Goal: Task Accomplishment & Management: Complete application form

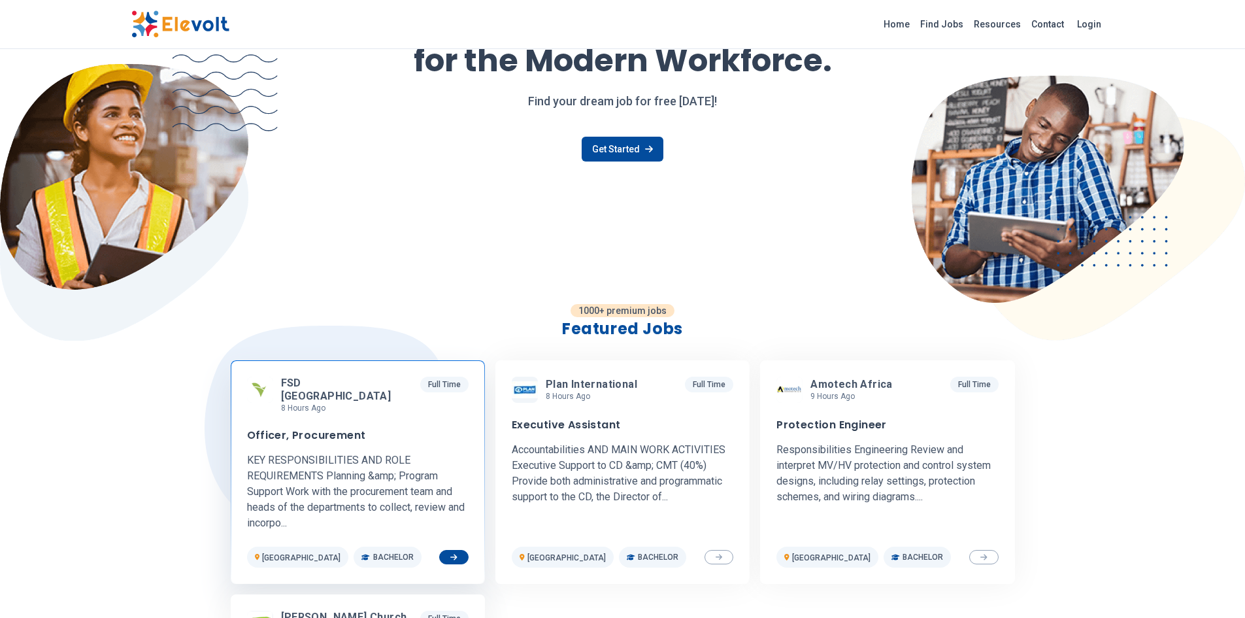
scroll to position [131, 0]
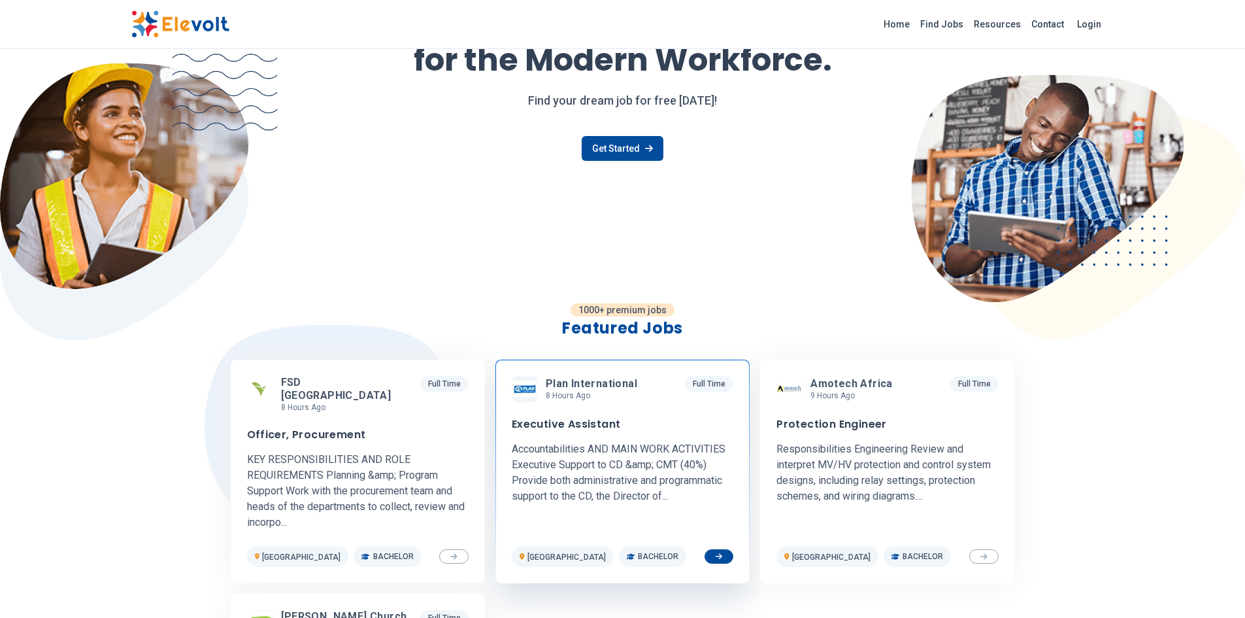
click at [565, 426] on h3 "Executive Assistant" at bounding box center [566, 424] width 109 height 13
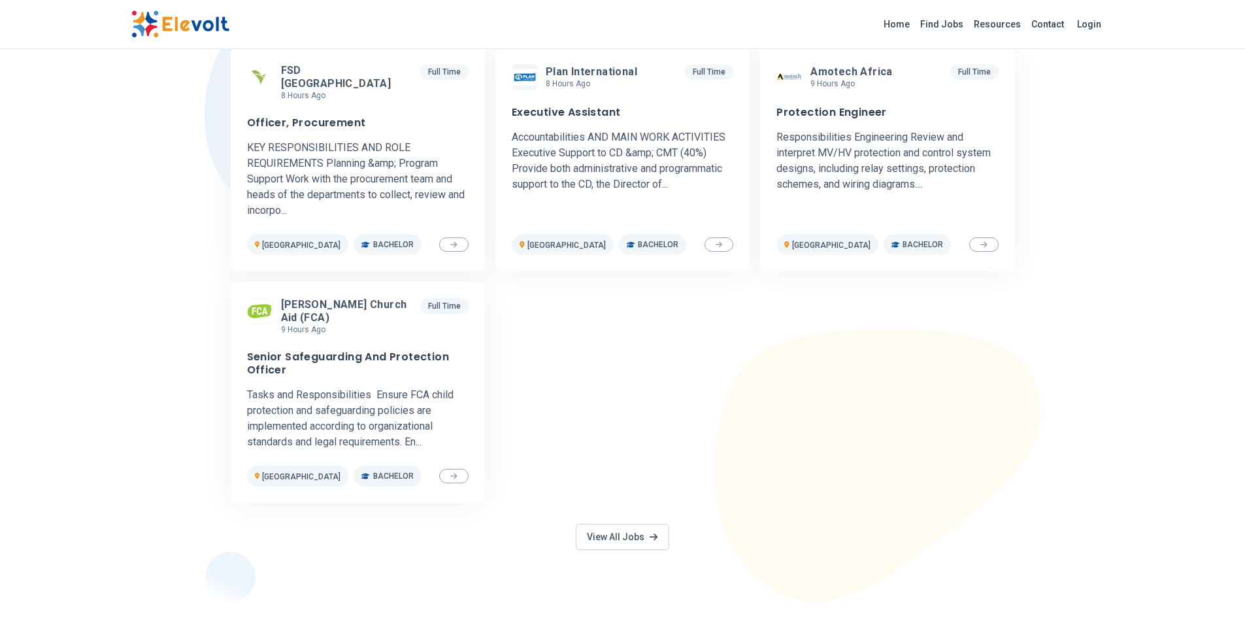
scroll to position [588, 0]
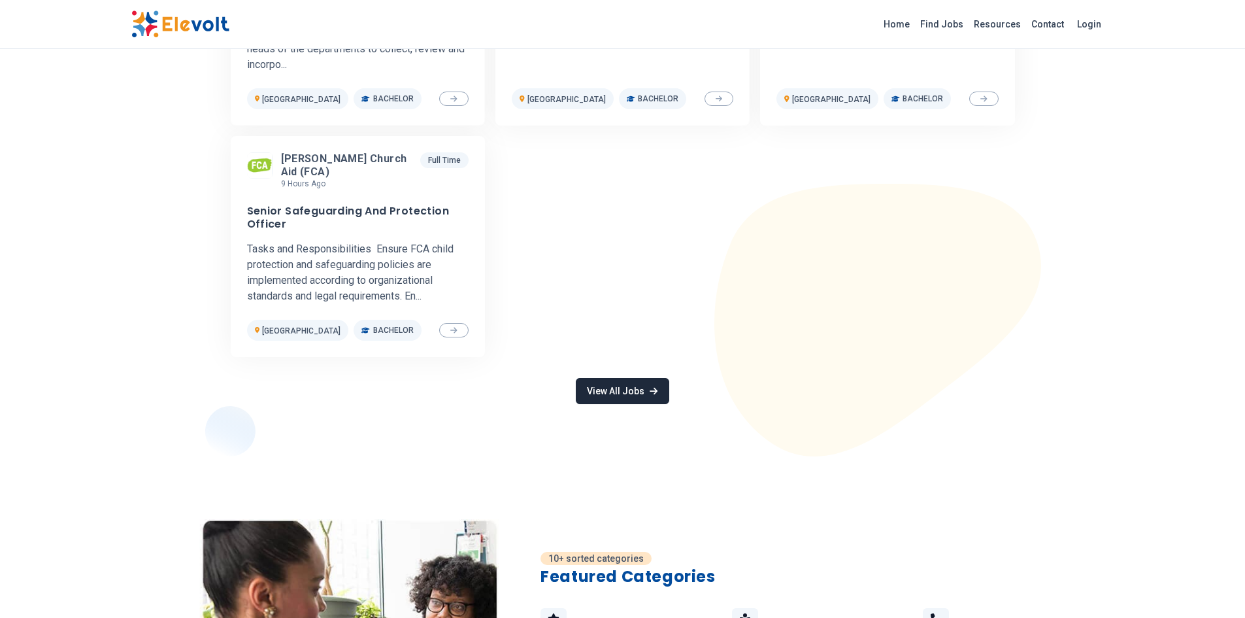
click at [628, 378] on link "View All Jobs" at bounding box center [622, 391] width 93 height 26
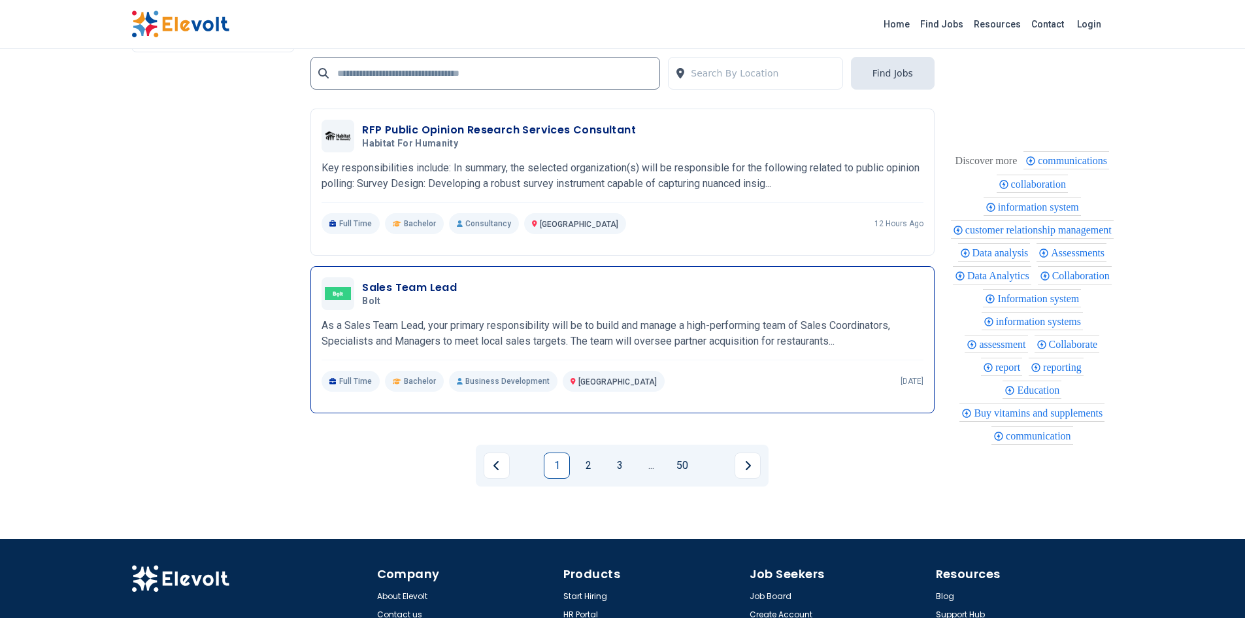
scroll to position [2876, 0]
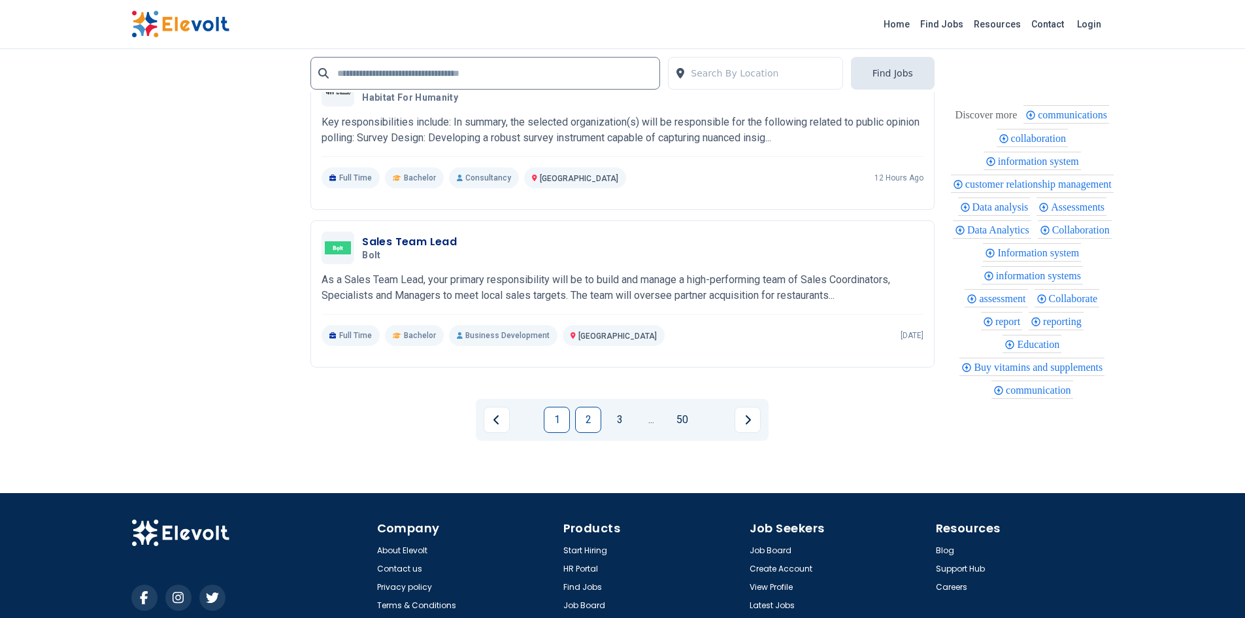
click at [601, 428] on link "2" at bounding box center [588, 420] width 26 height 26
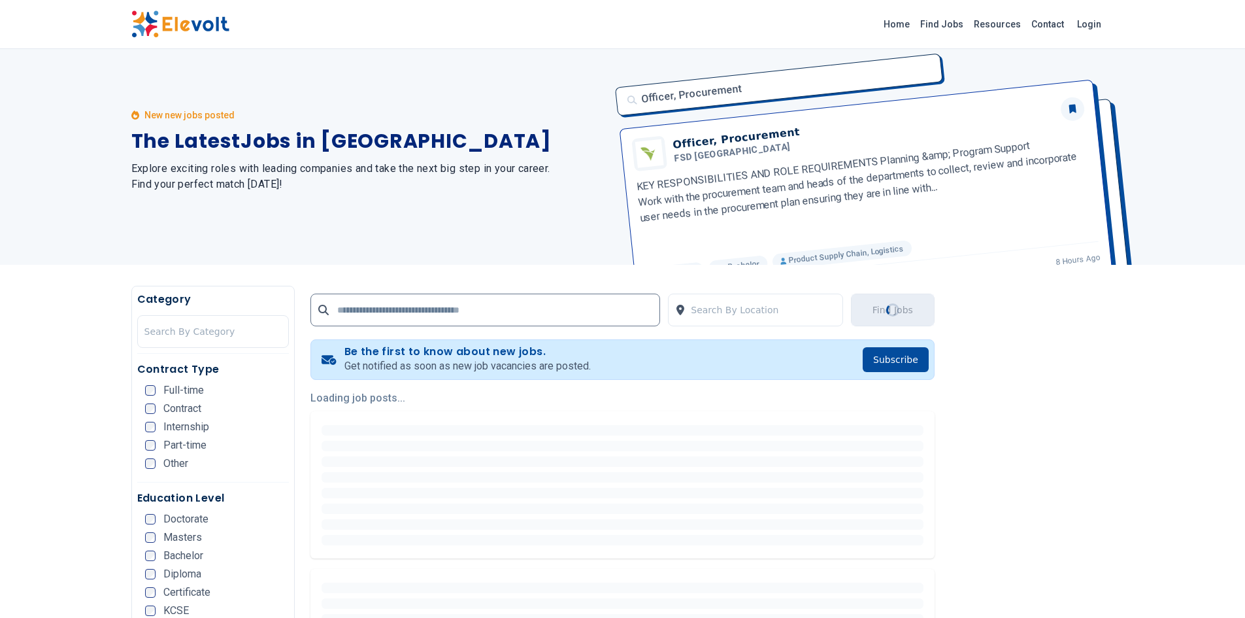
scroll to position [0, 0]
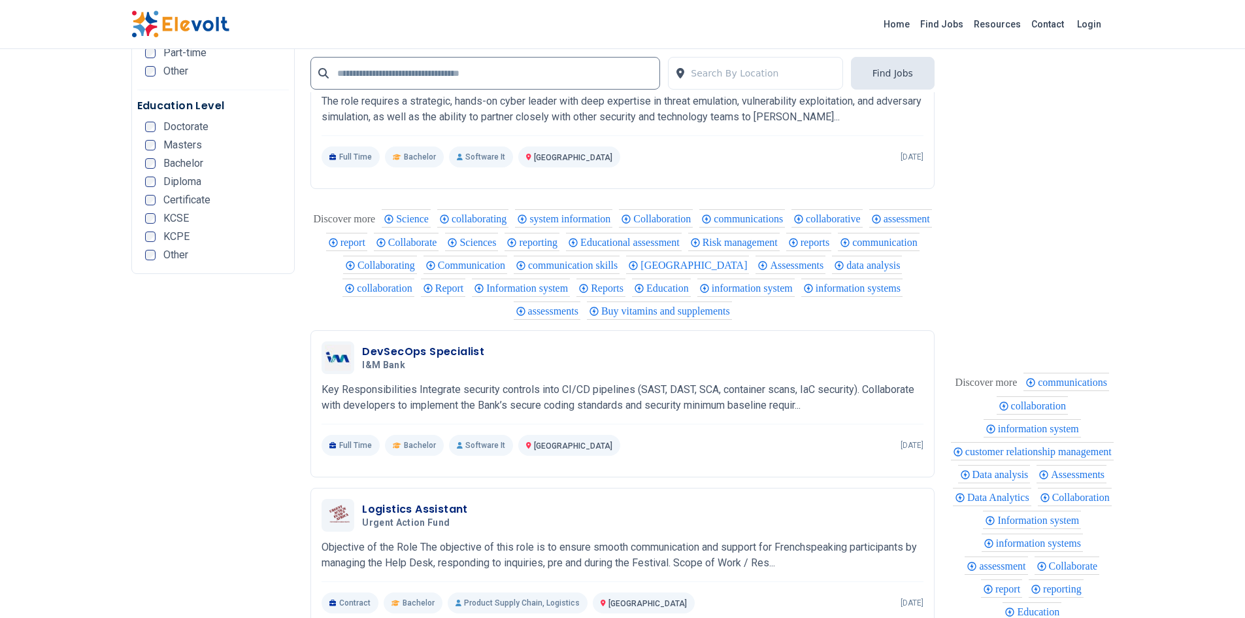
scroll to position [2746, 0]
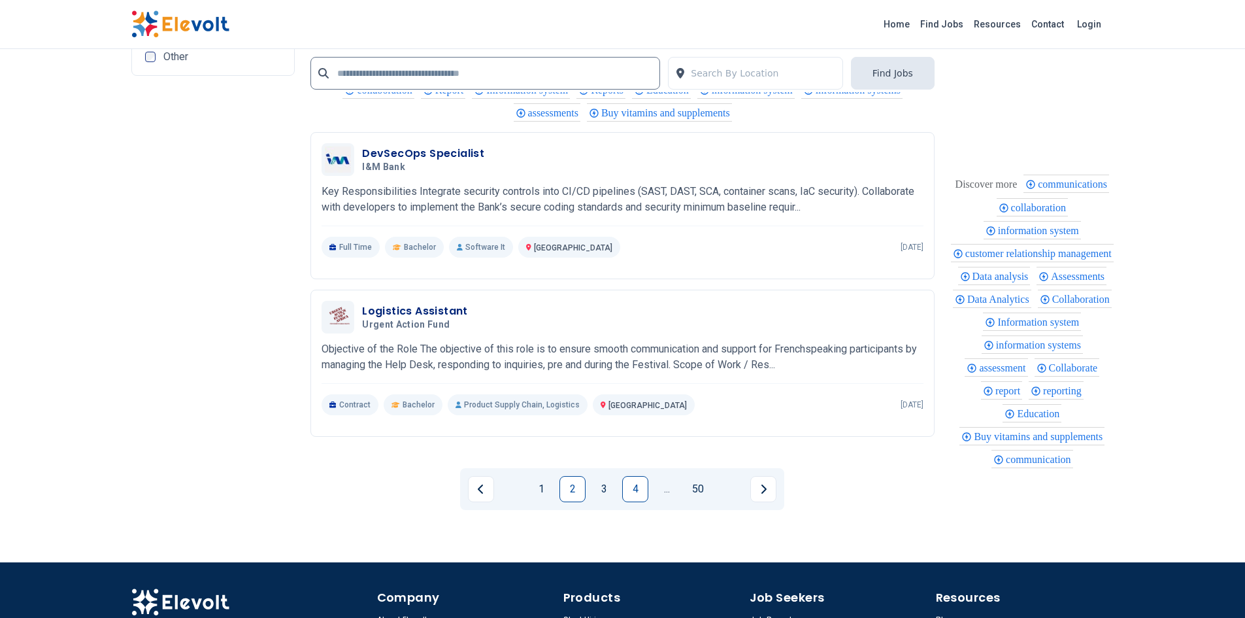
click at [642, 486] on link "4" at bounding box center [635, 489] width 26 height 26
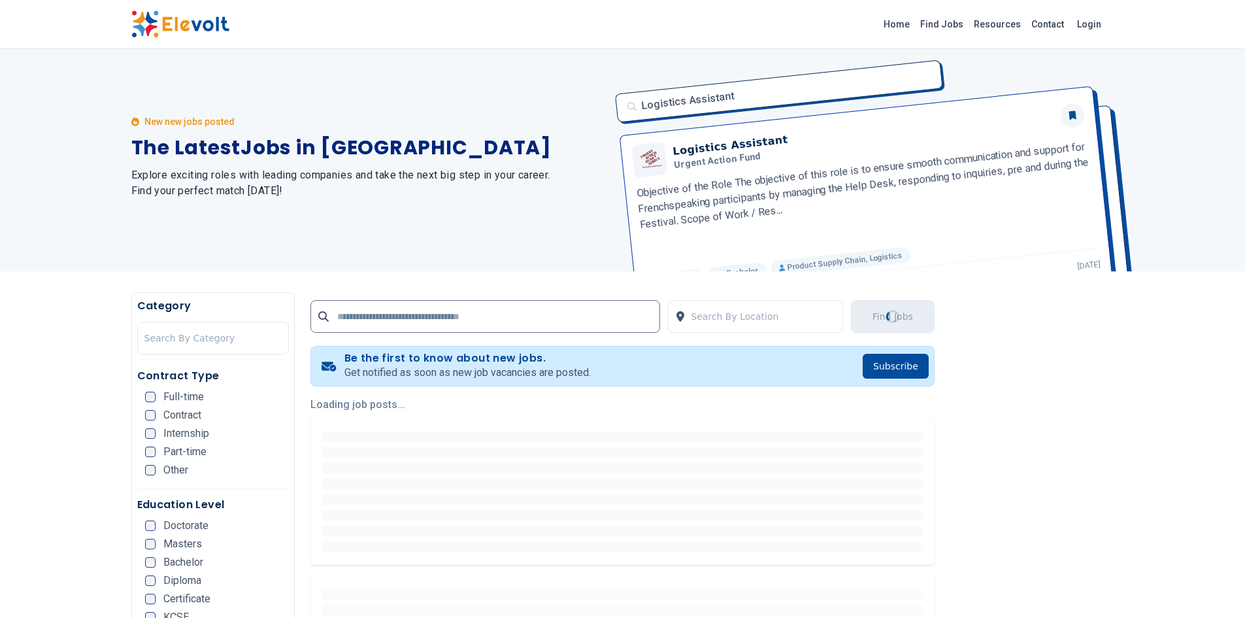
scroll to position [0, 0]
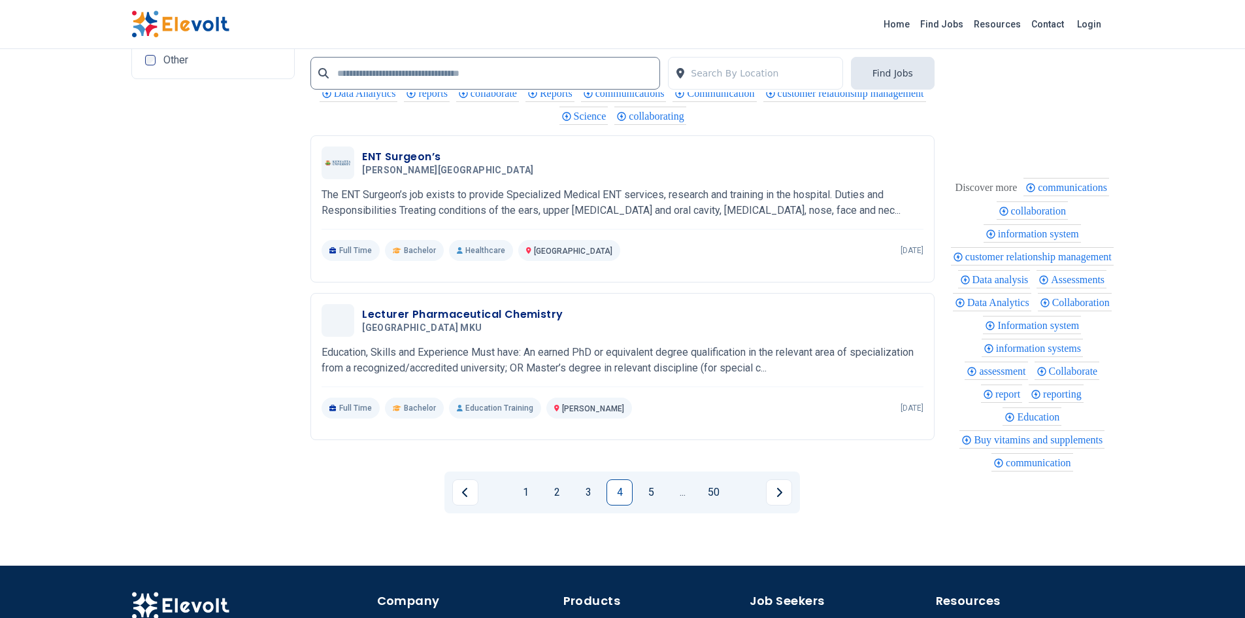
scroll to position [2746, 0]
click at [650, 484] on link "5" at bounding box center [651, 492] width 26 height 26
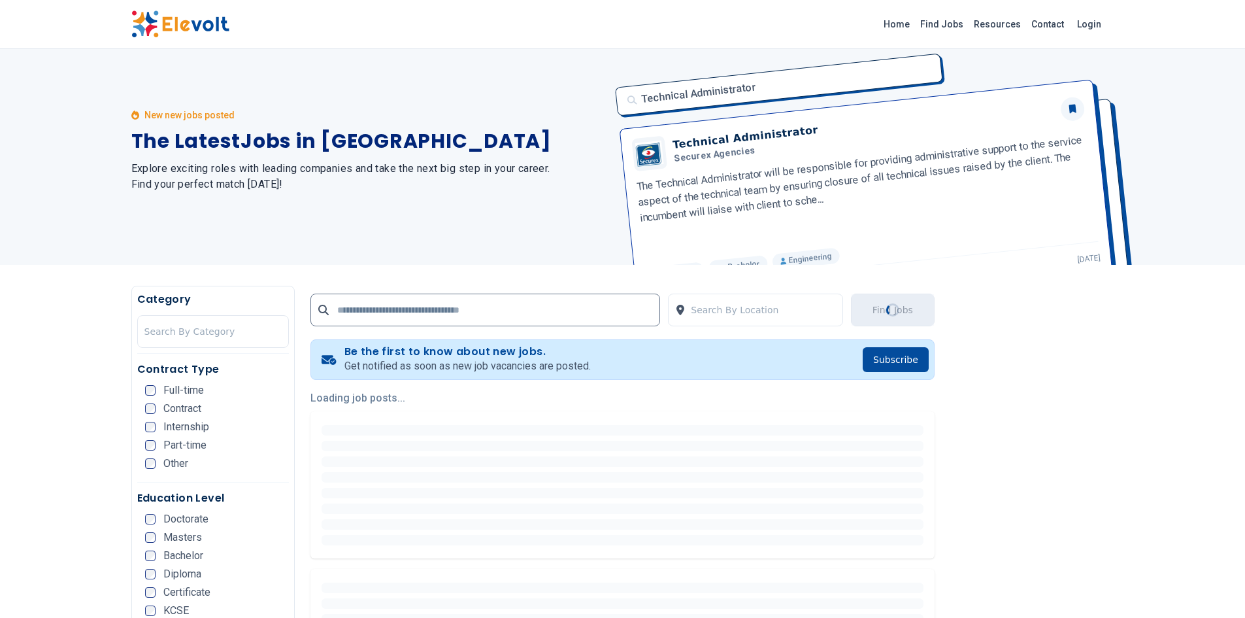
scroll to position [0, 0]
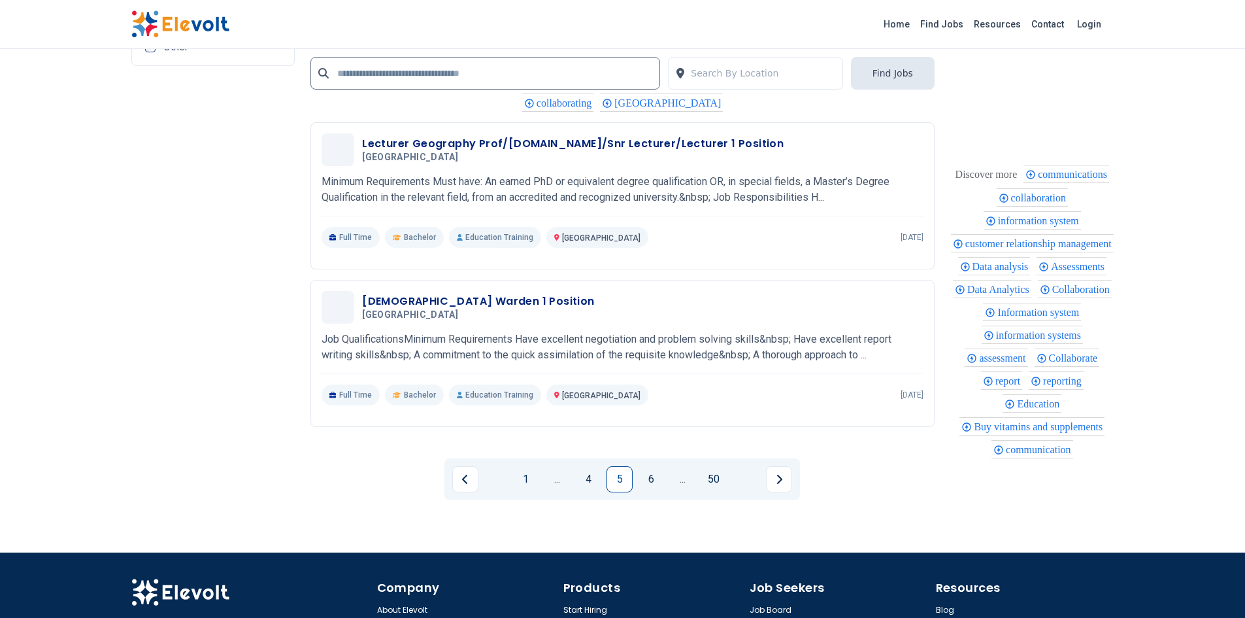
scroll to position [2811, 0]
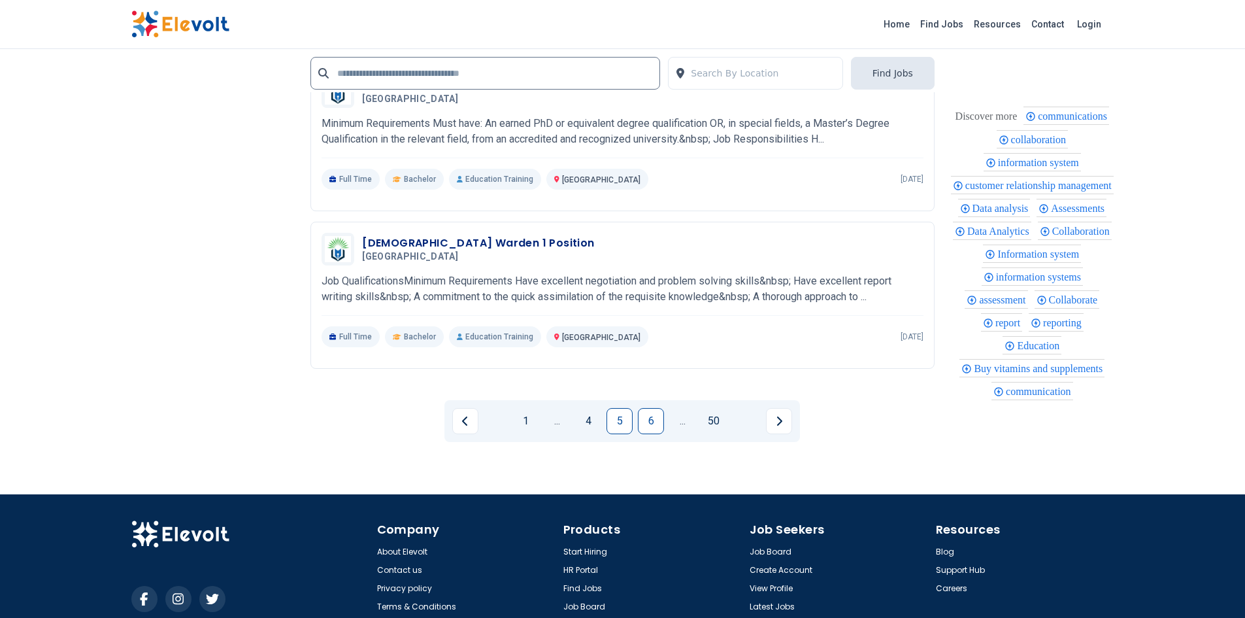
click at [658, 422] on link "6" at bounding box center [651, 421] width 26 height 26
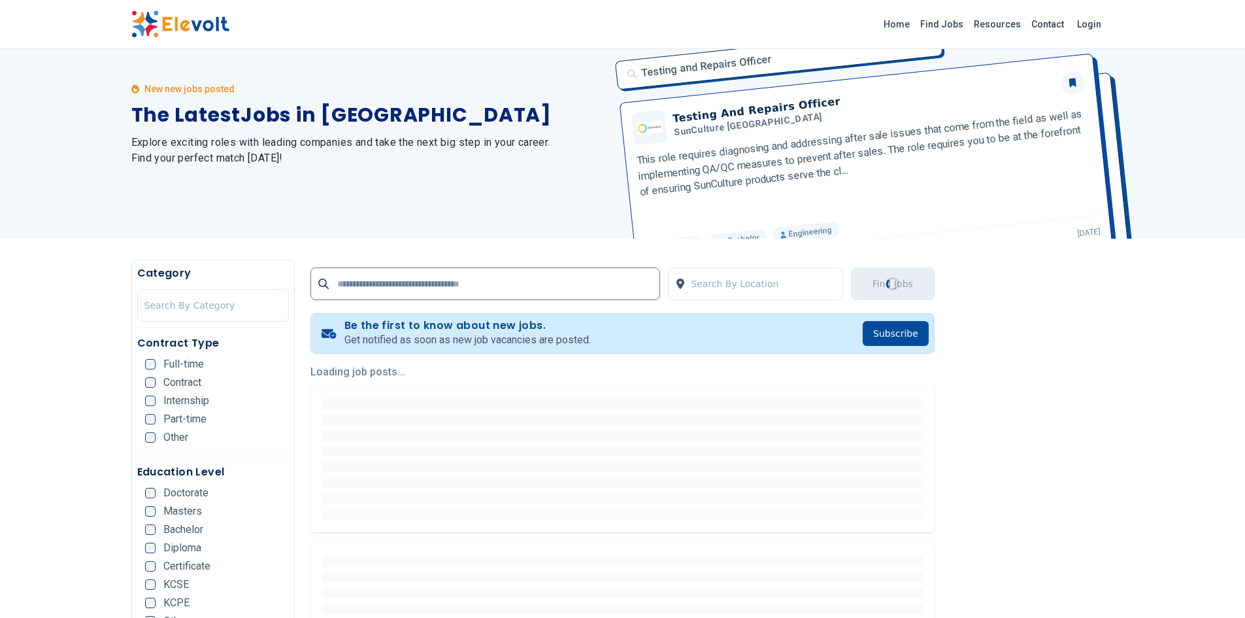
scroll to position [0, 0]
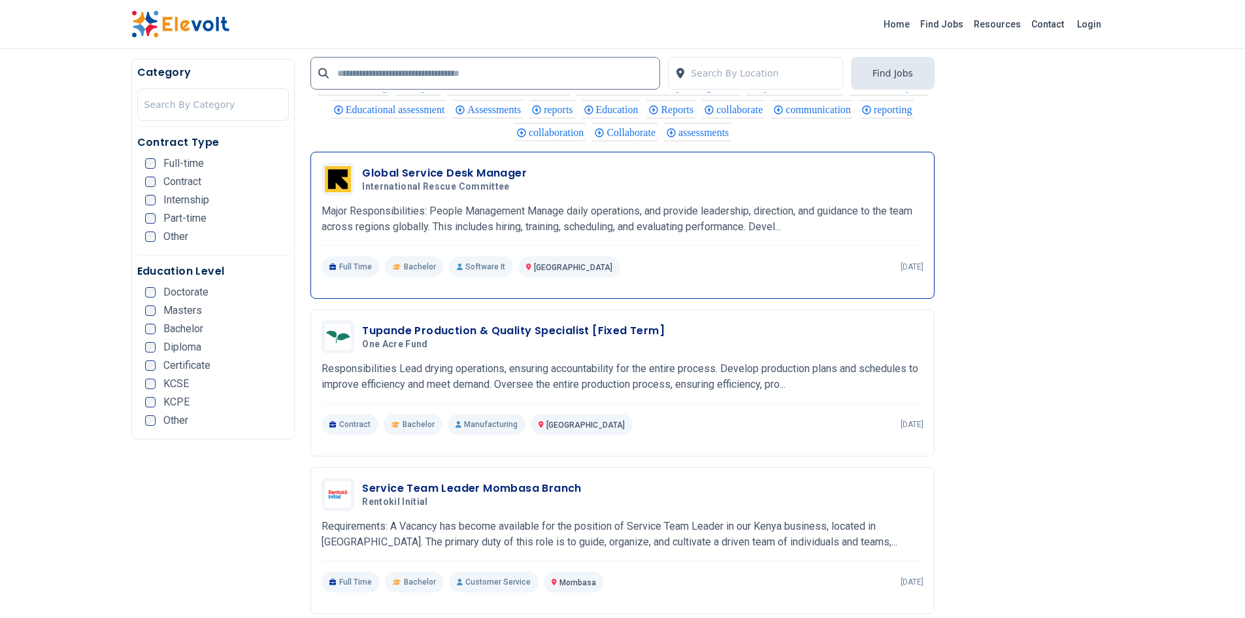
scroll to position [1177, 0]
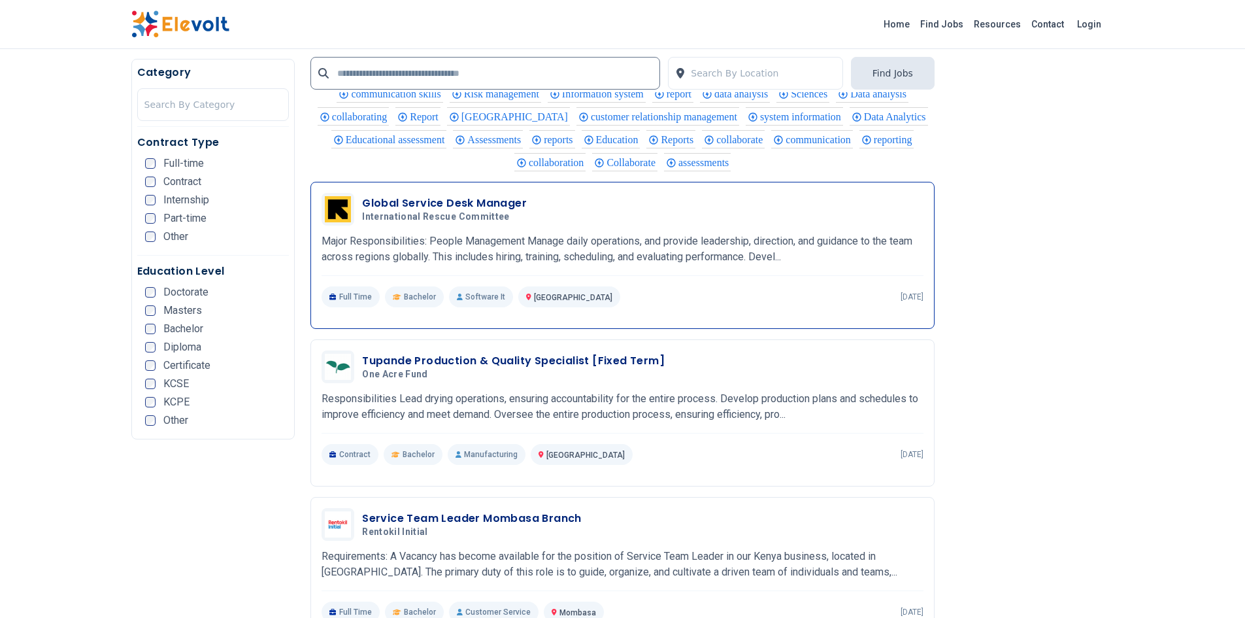
click at [440, 195] on h3 "Global Service Desk Manager" at bounding box center [444, 203] width 165 height 16
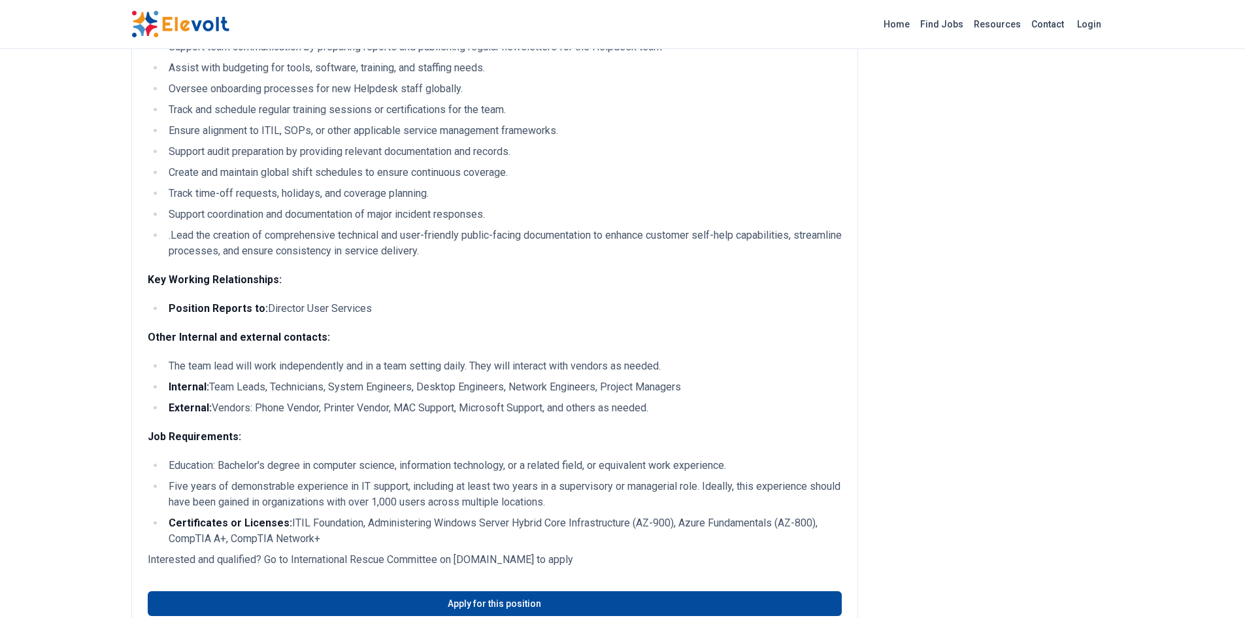
scroll to position [1046, 0]
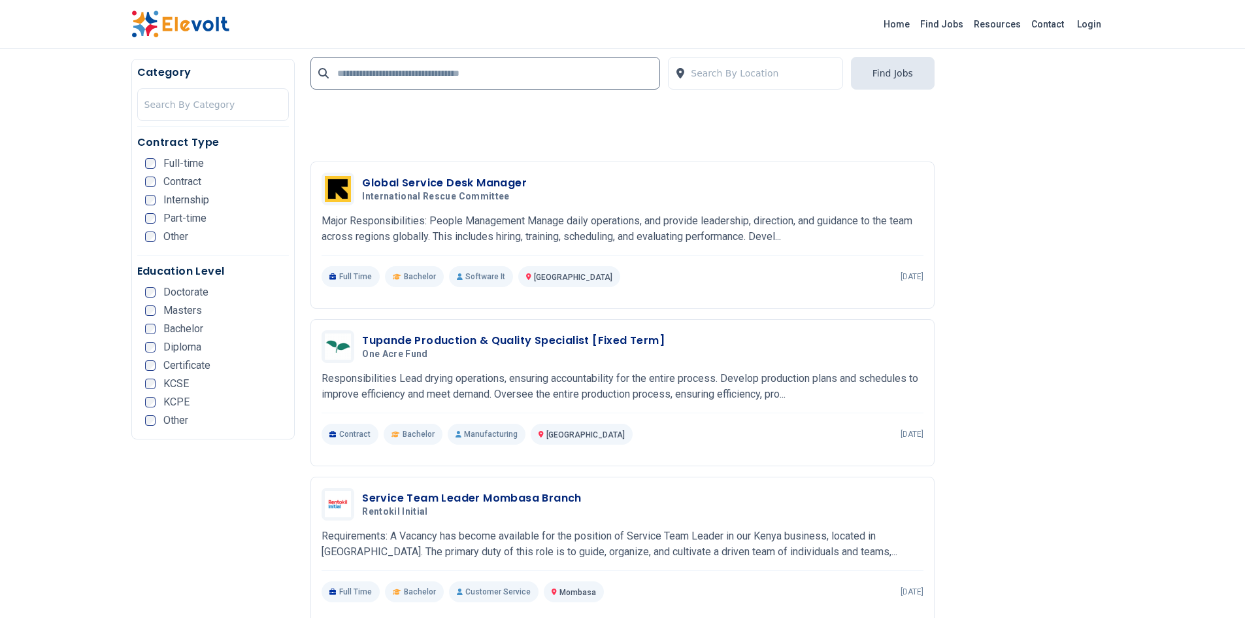
scroll to position [1242, 0]
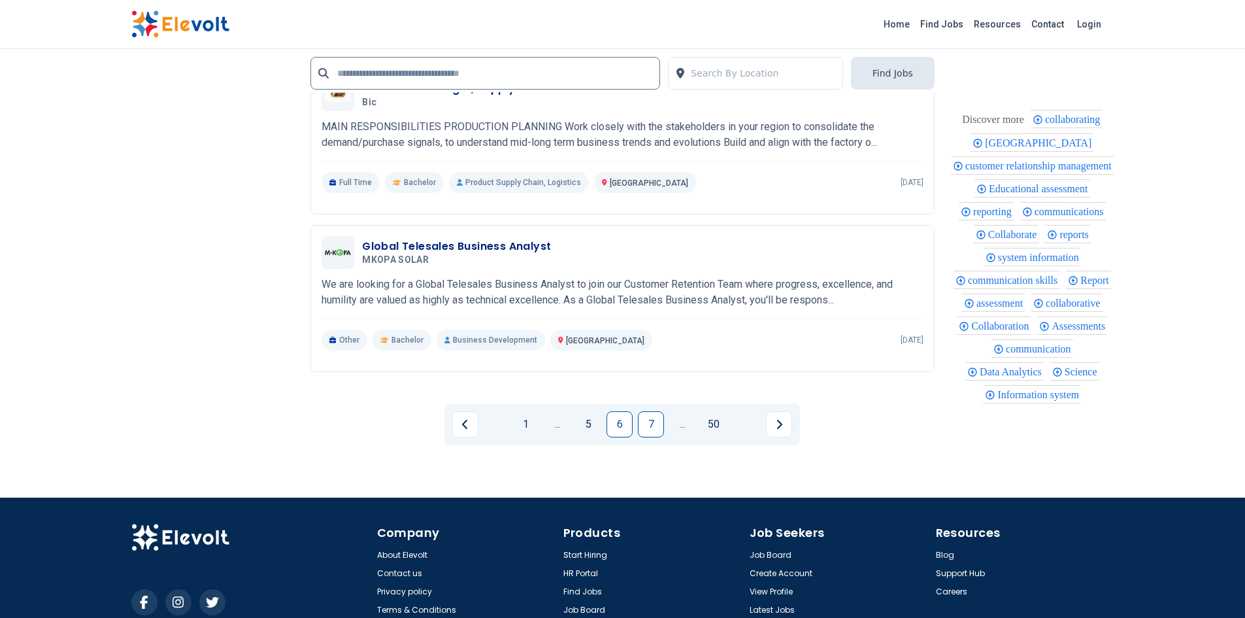
click at [643, 416] on link "7" at bounding box center [651, 424] width 26 height 26
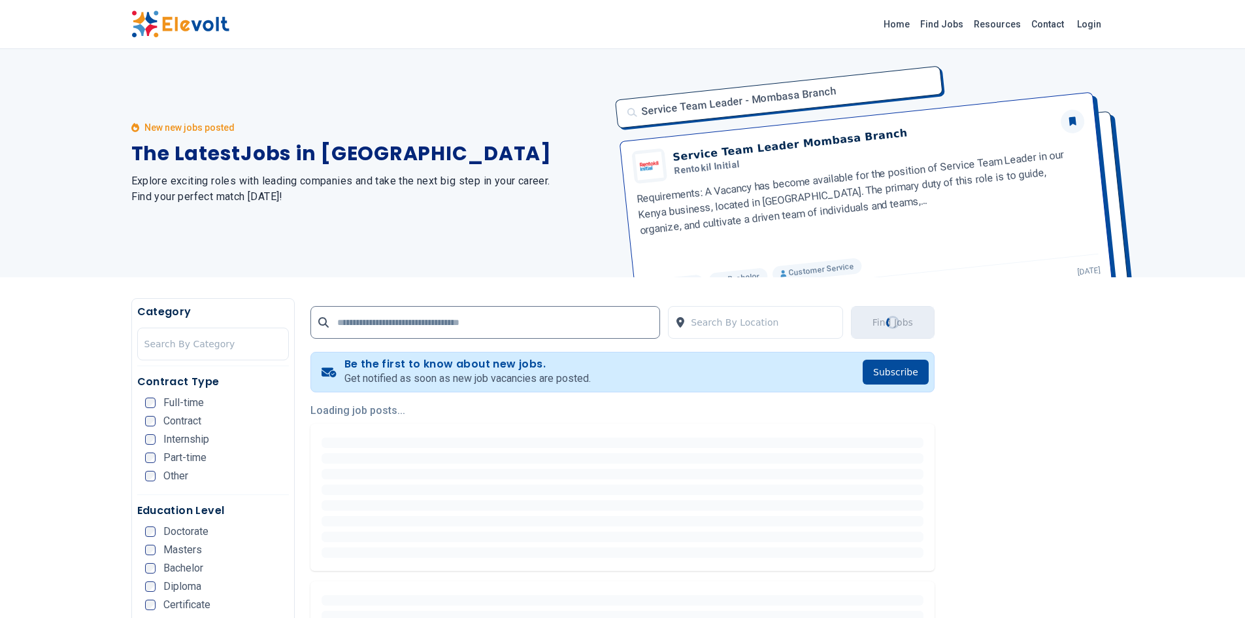
scroll to position [0, 0]
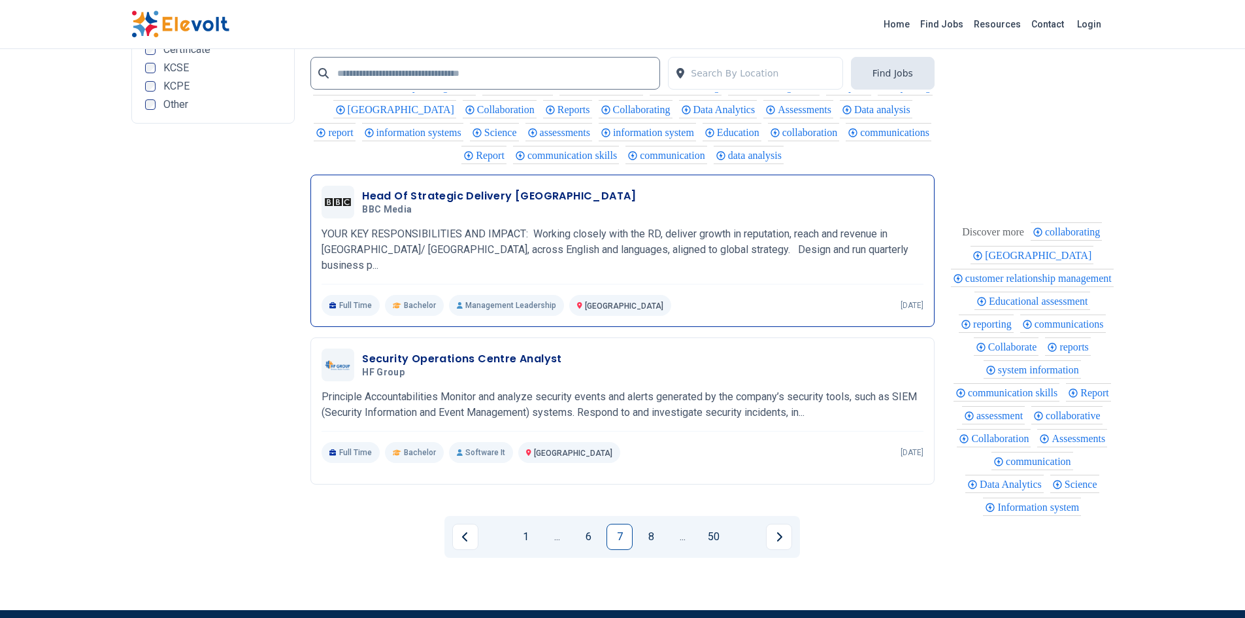
scroll to position [2811, 0]
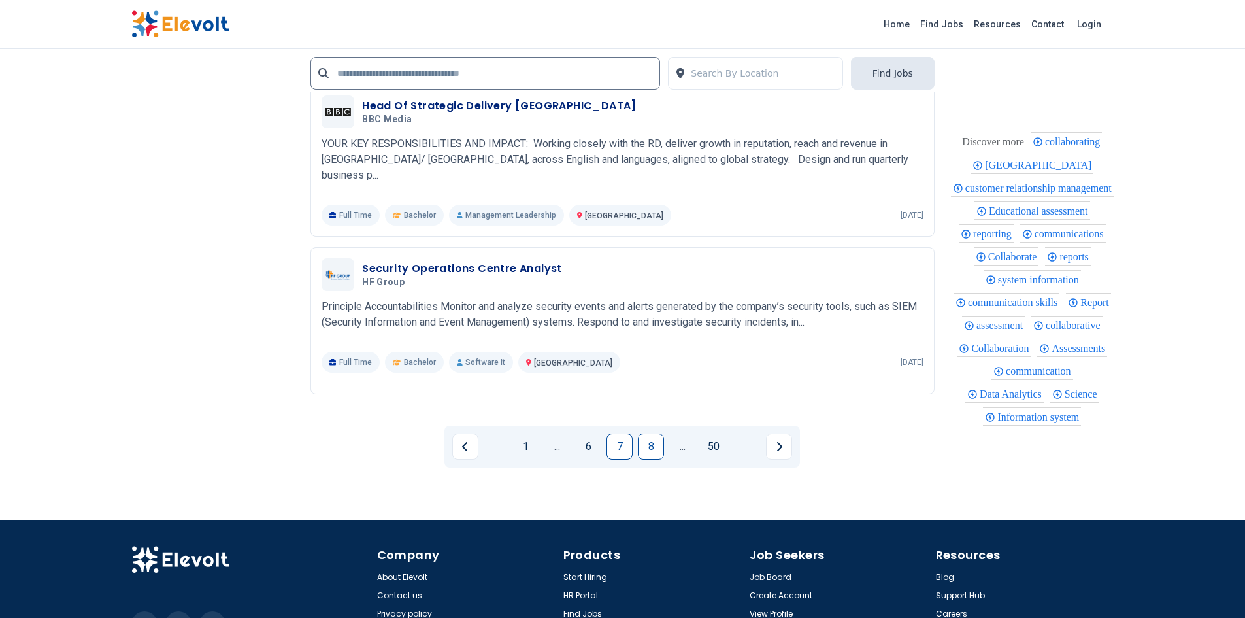
click at [644, 435] on link "8" at bounding box center [651, 446] width 26 height 26
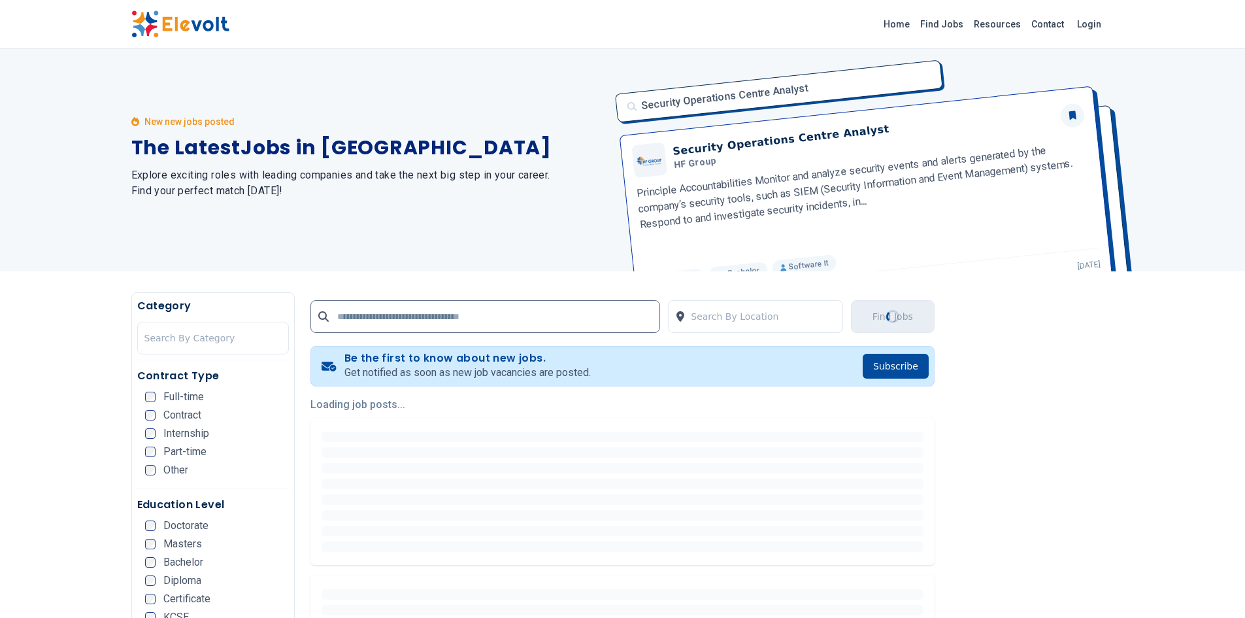
scroll to position [0, 0]
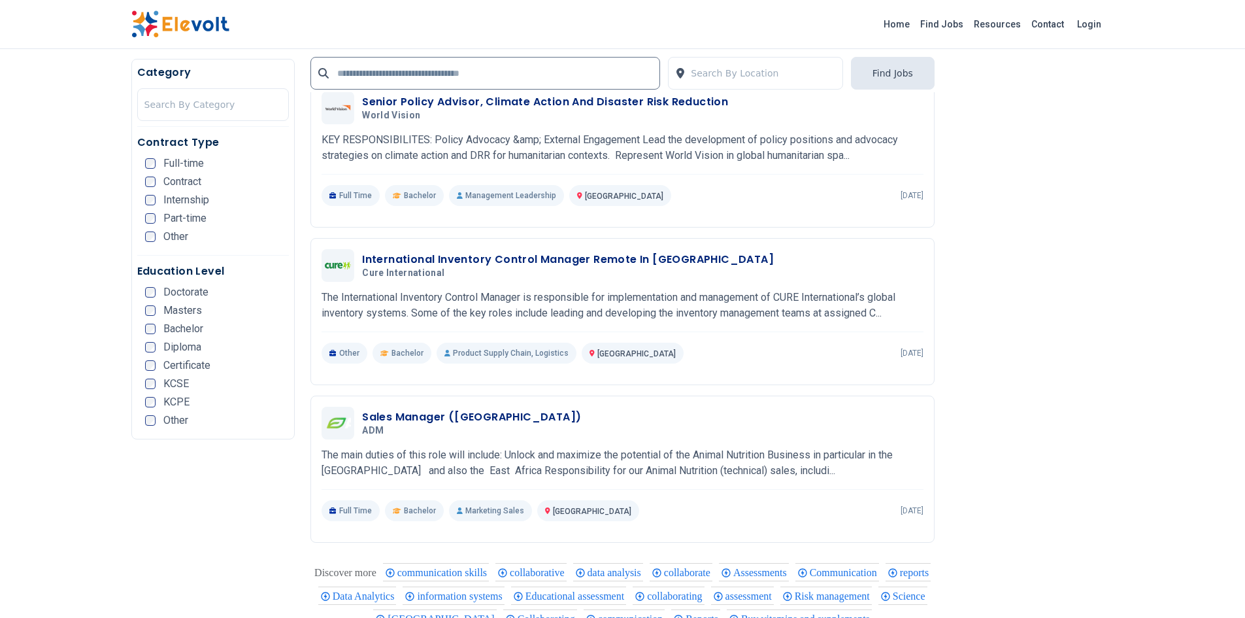
scroll to position [654, 0]
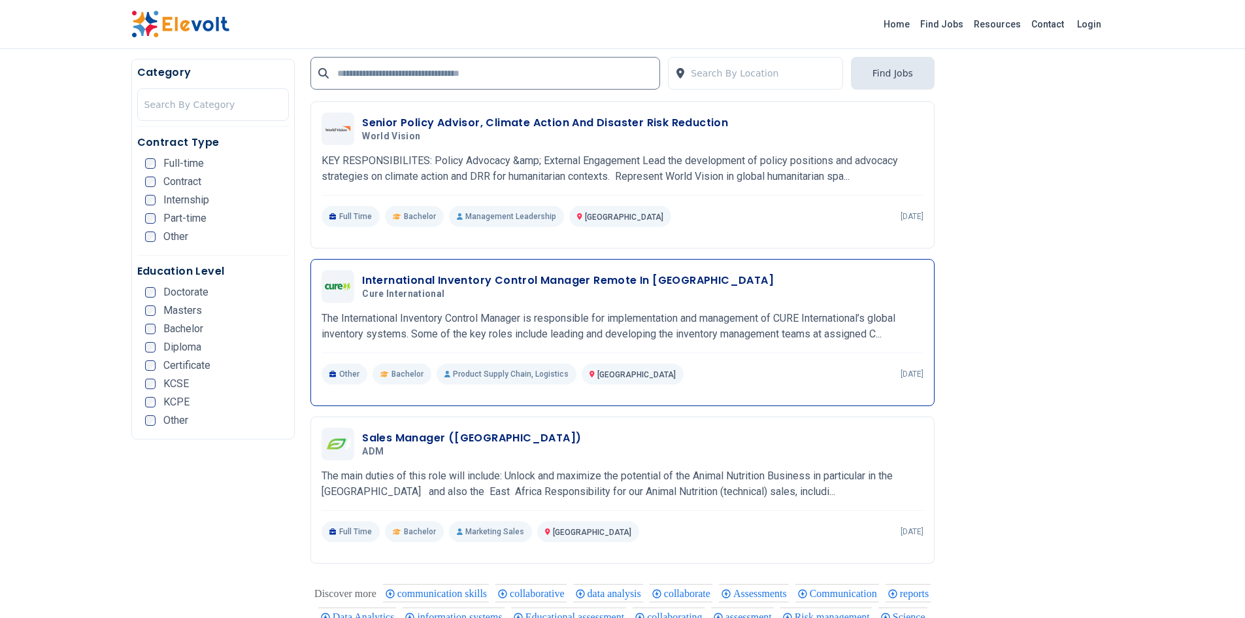
click at [517, 273] on h3 "International Inventory Control Manager Remote In [GEOGRAPHIC_DATA]" at bounding box center [568, 281] width 412 height 16
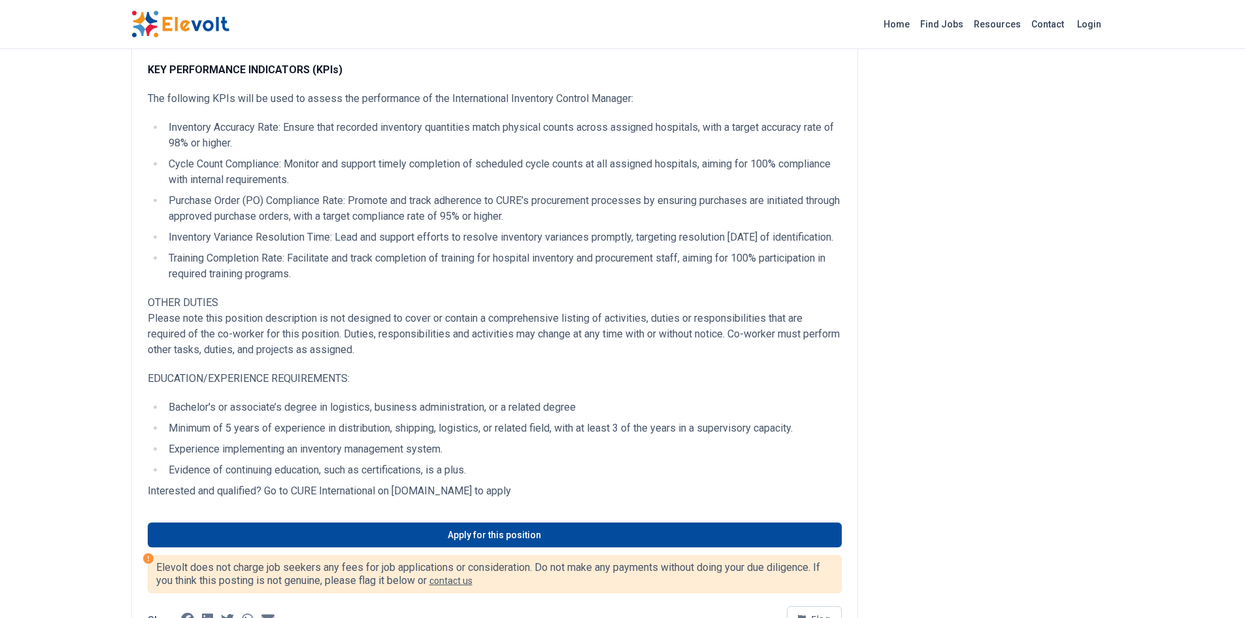
scroll to position [915, 0]
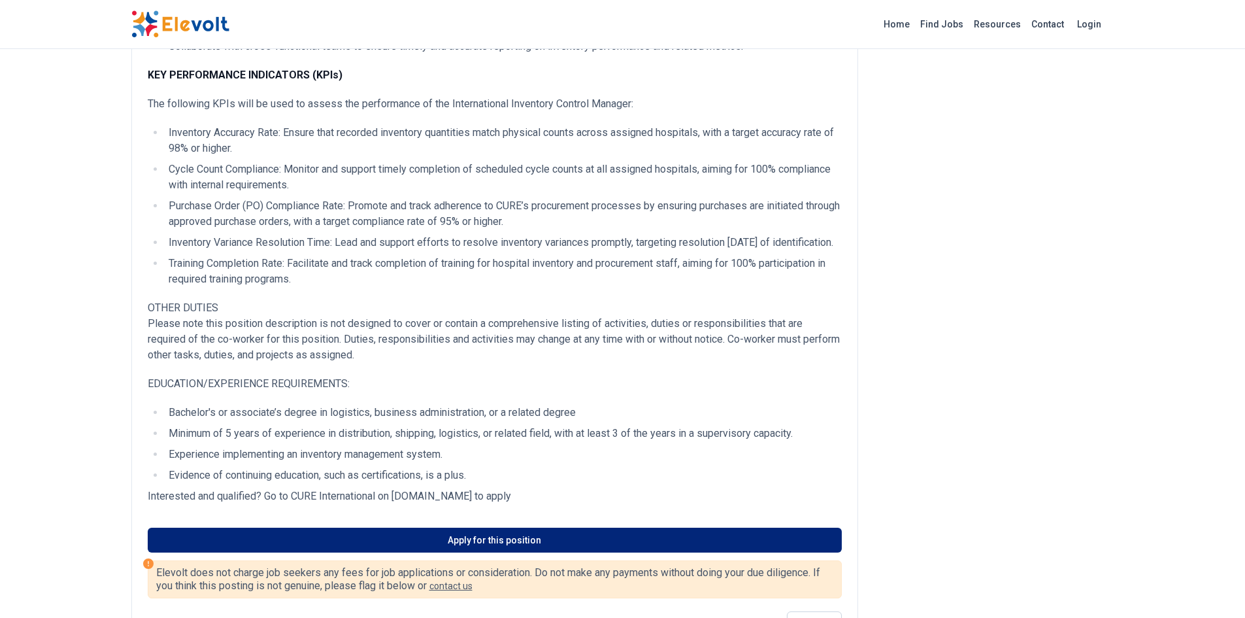
click at [437, 552] on link "Apply for this position" at bounding box center [495, 540] width 694 height 25
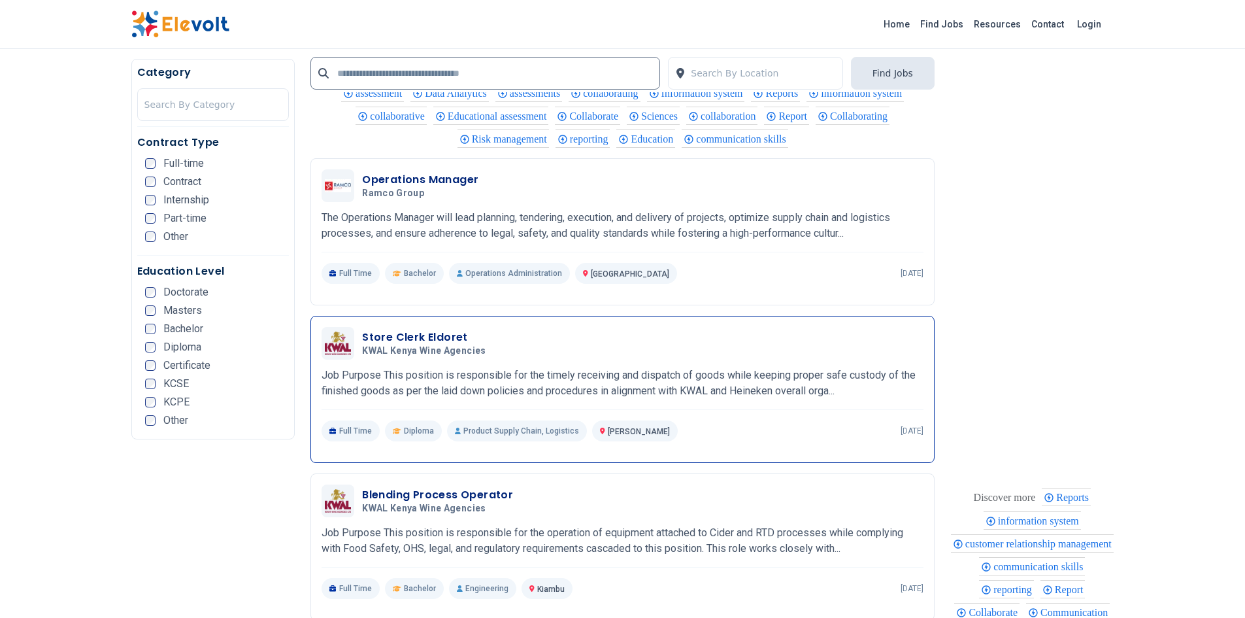
scroll to position [1896, 0]
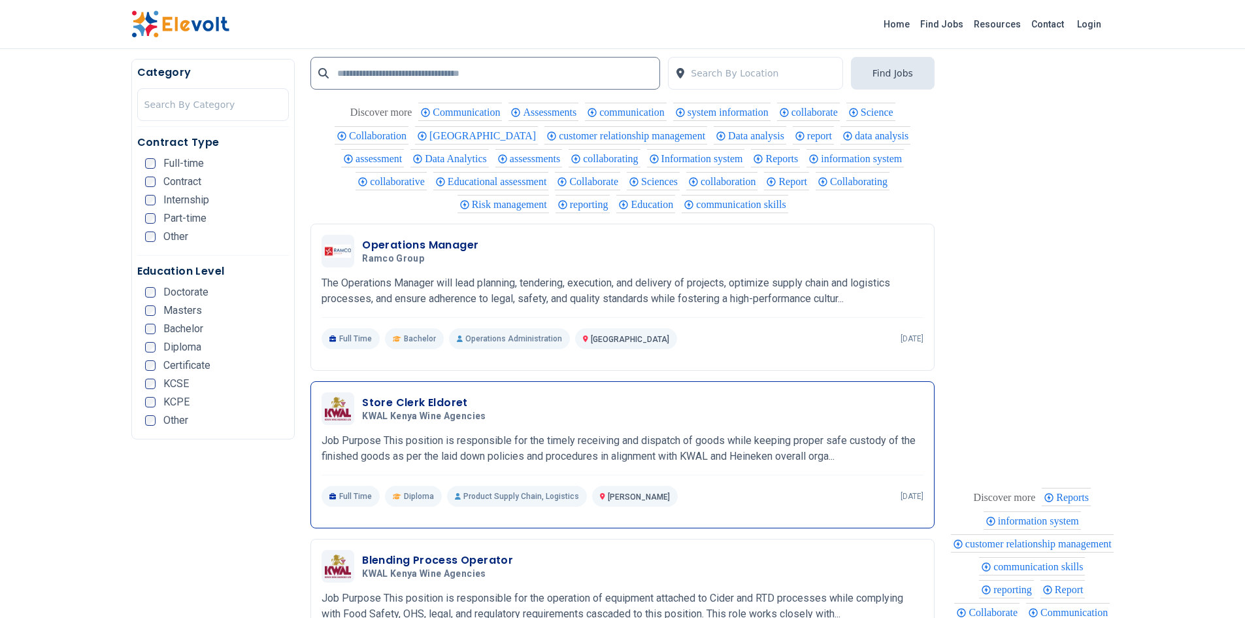
click at [422, 395] on h3 "Store Clerk Eldoret" at bounding box center [426, 403] width 129 height 16
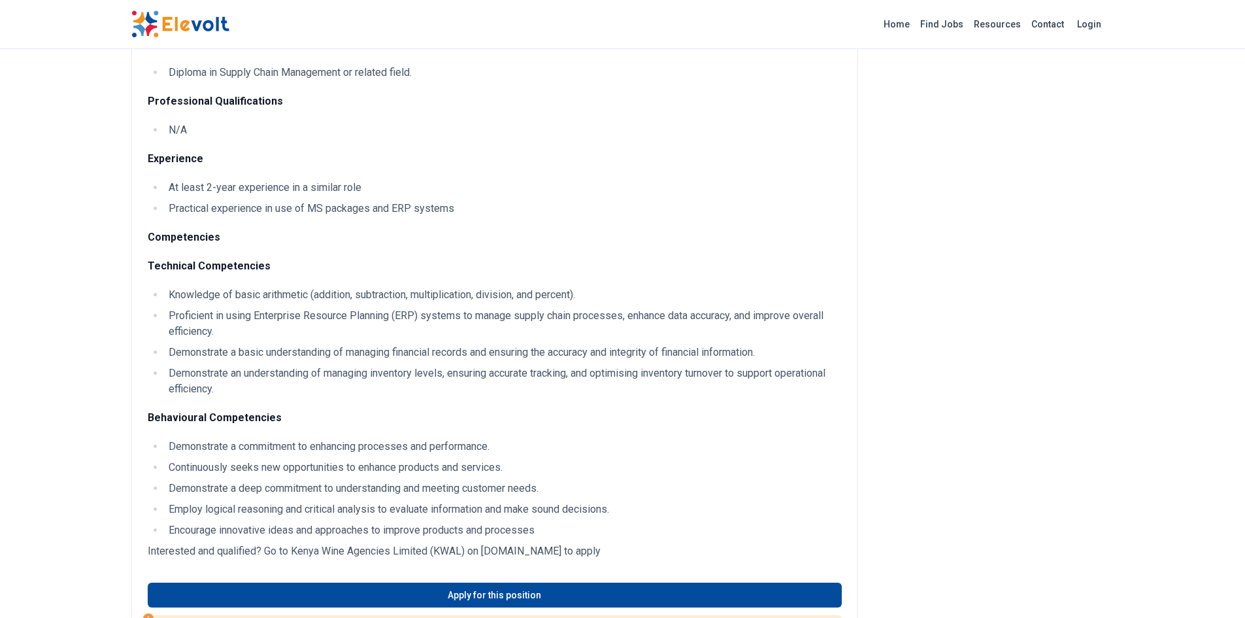
scroll to position [915, 0]
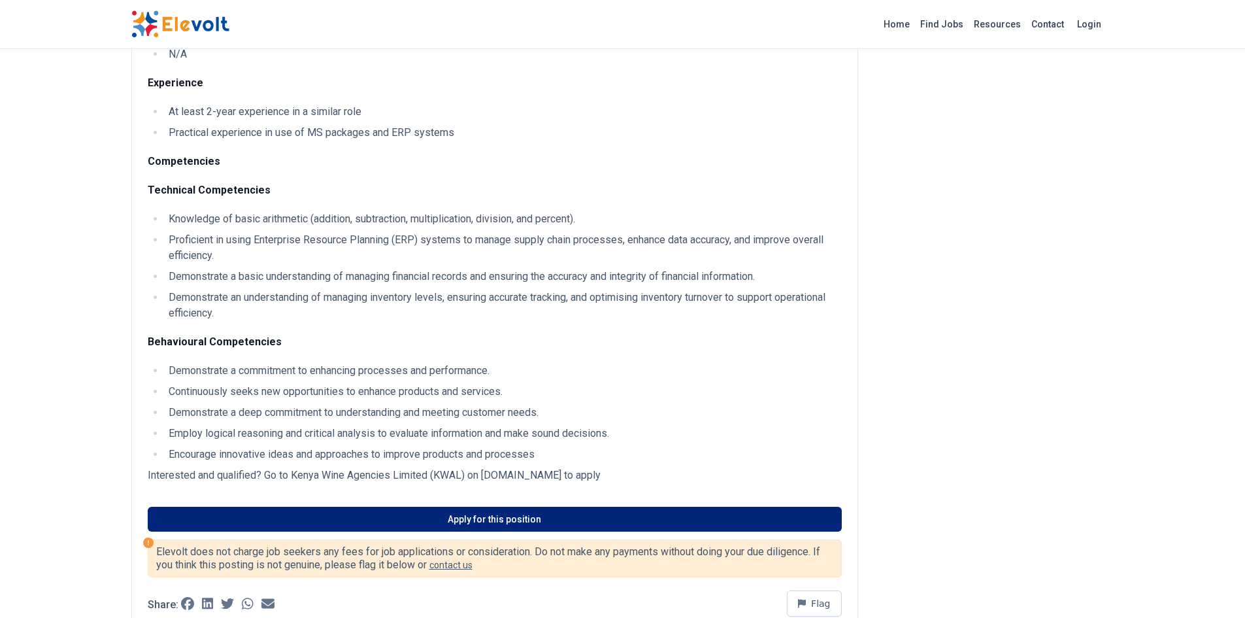
click at [459, 526] on link "Apply for this position" at bounding box center [495, 519] width 694 height 25
